Goal: Task Accomplishment & Management: Manage account settings

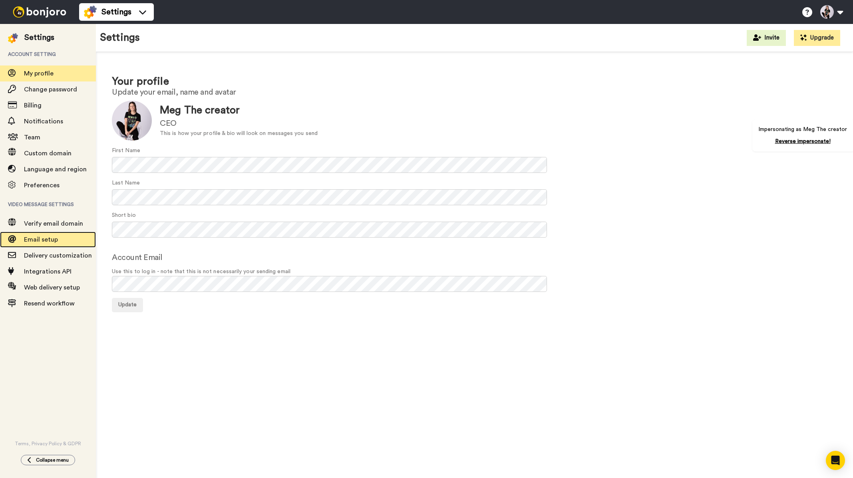
click at [62, 240] on span "Email setup" at bounding box center [60, 240] width 72 height 10
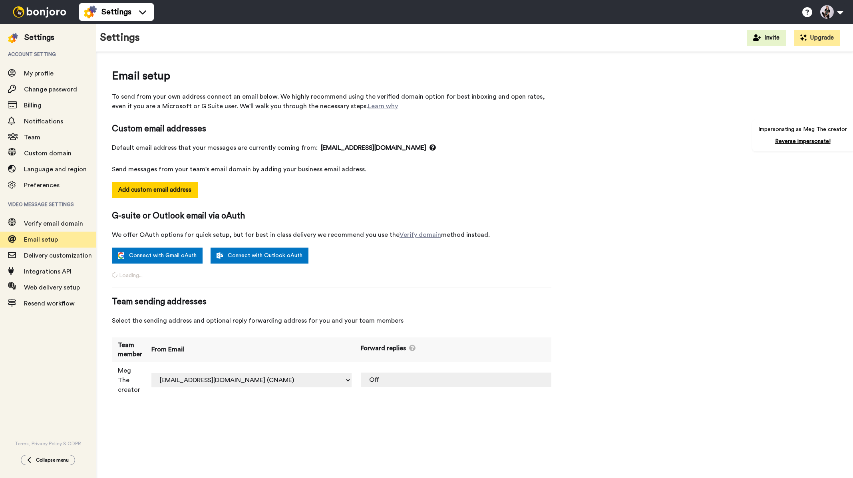
select select "163219"
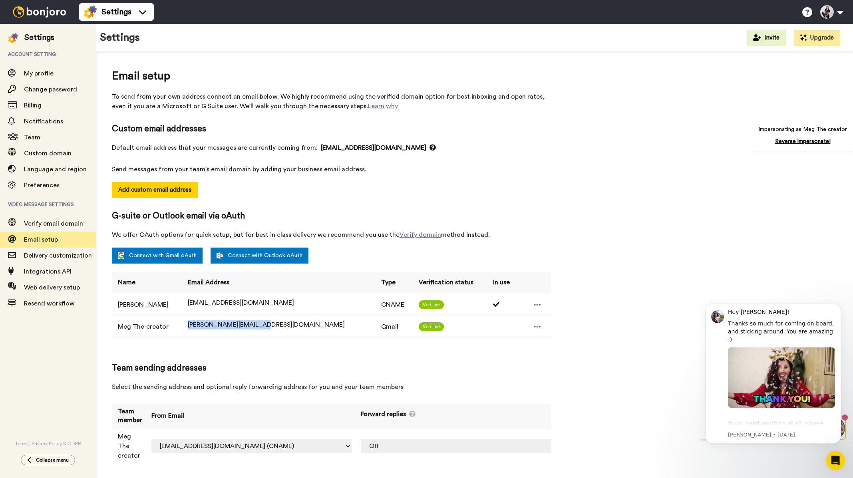
drag, startPoint x: 283, startPoint y: 321, endPoint x: 198, endPoint y: 325, distance: 84.8
click at [198, 325] on span "[PERSON_NAME][EMAIL_ADDRESS][DOMAIN_NAME]" at bounding box center [266, 324] width 157 height 6
click at [254, 325] on span "[PERSON_NAME][EMAIL_ADDRESS][DOMAIN_NAME]" at bounding box center [266, 324] width 157 height 6
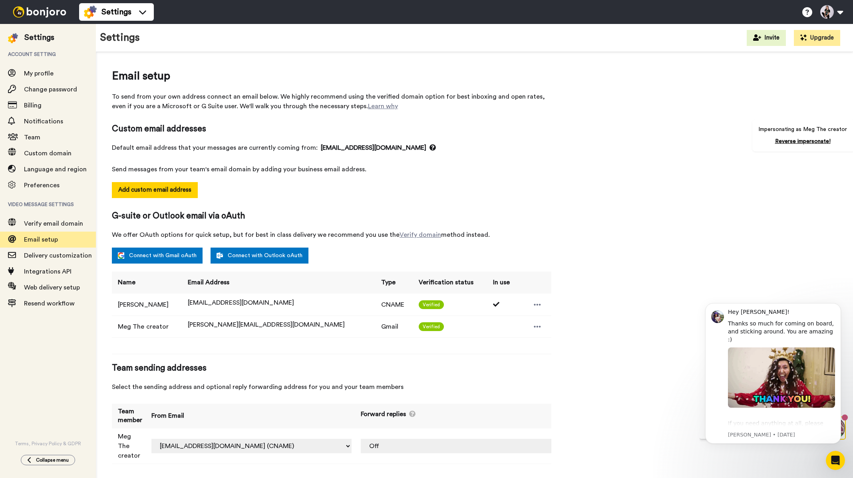
click at [284, 342] on div "Name Email Address Type Verification status In use [PERSON_NAME] [EMAIL_ADDRESS…" at bounding box center [331, 309] width 439 height 74
click at [799, 141] on link "Reverse impersonate!" at bounding box center [803, 142] width 56 height 6
